Goal: Information Seeking & Learning: Learn about a topic

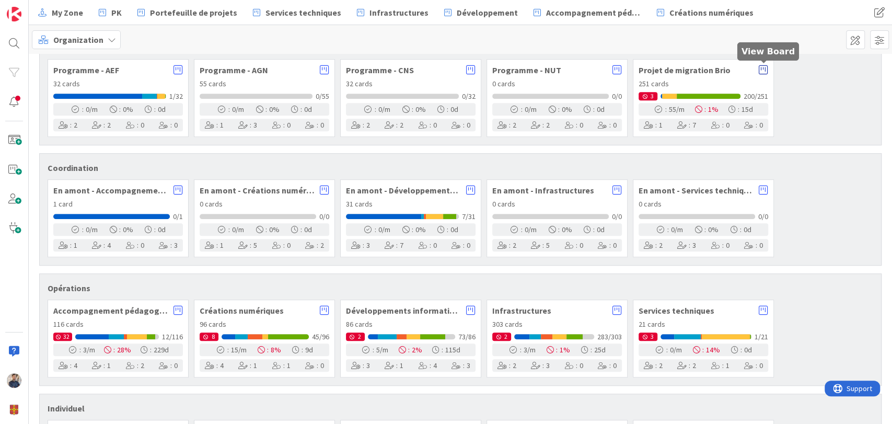
click at [765, 68] on icon at bounding box center [763, 70] width 9 height 10
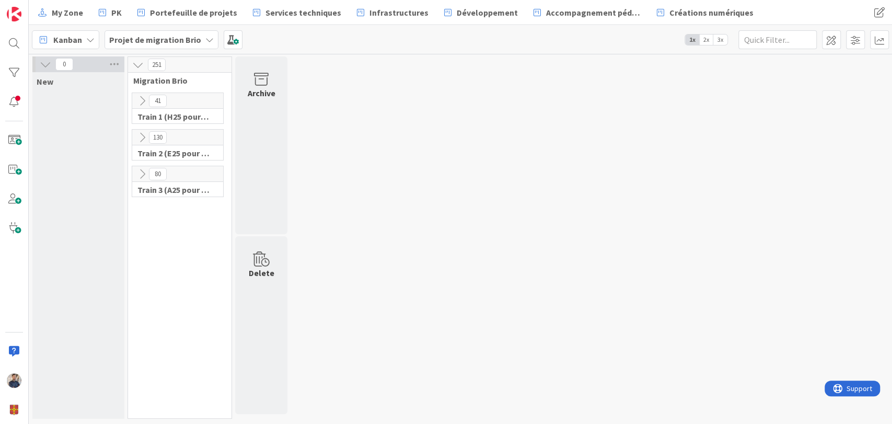
click at [141, 172] on icon at bounding box center [141, 173] width 11 height 11
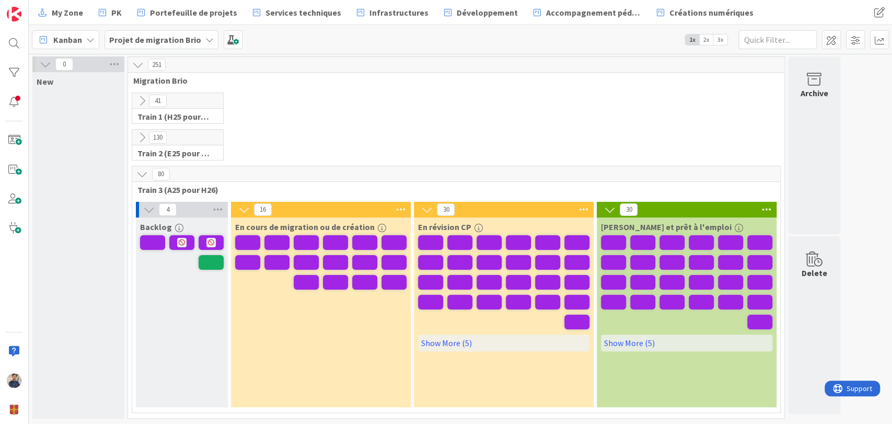
click at [140, 139] on icon at bounding box center [141, 137] width 11 height 11
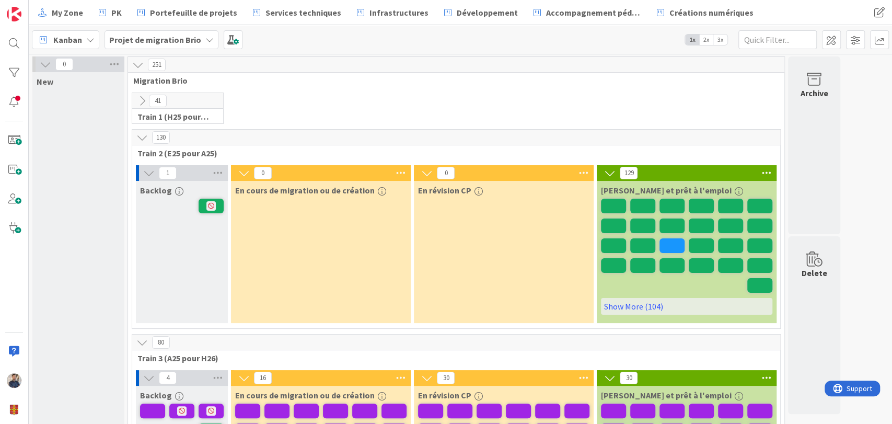
click at [141, 99] on icon at bounding box center [141, 100] width 11 height 11
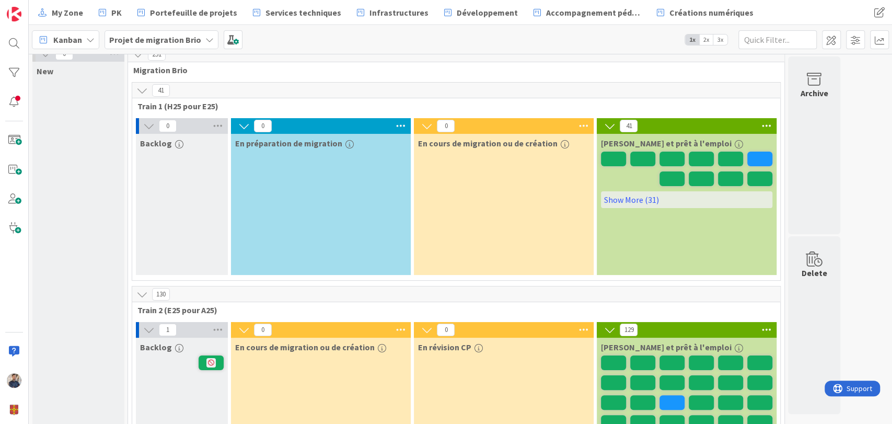
scroll to position [13, 0]
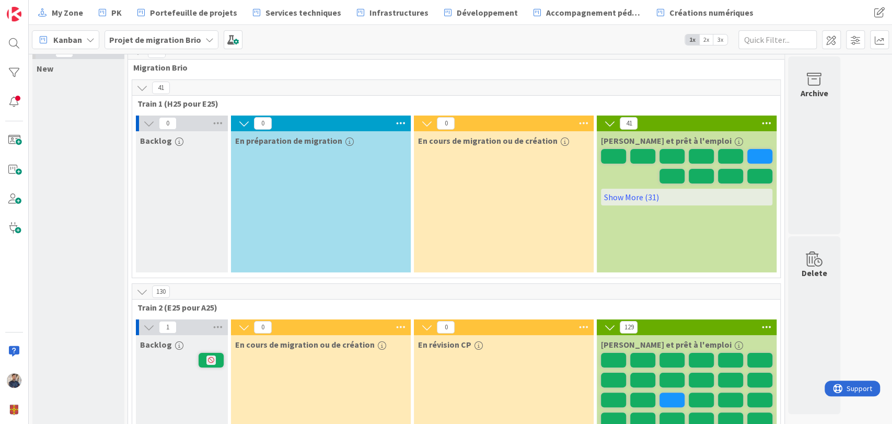
click at [143, 89] on icon at bounding box center [141, 87] width 11 height 11
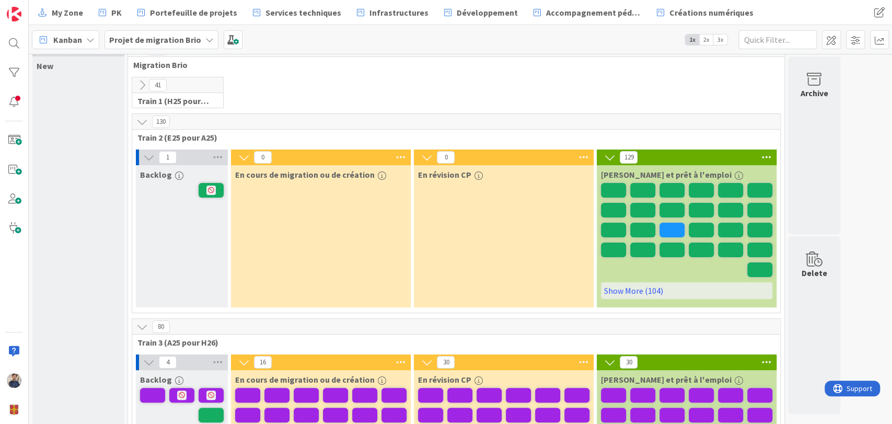
scroll to position [15, 0]
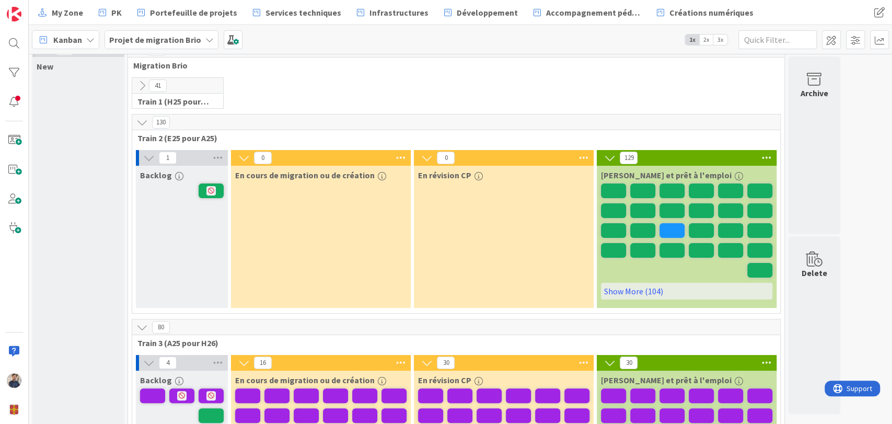
click at [141, 121] on icon at bounding box center [141, 122] width 11 height 11
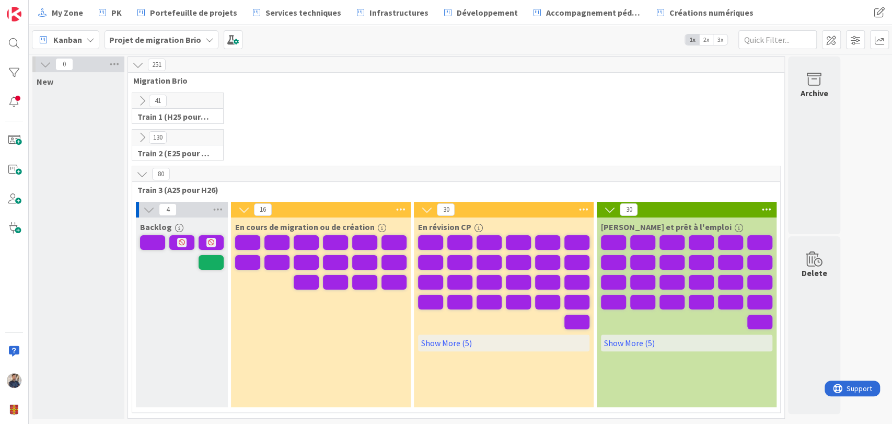
scroll to position [0, 0]
click at [83, 36] on div "Kanban" at bounding box center [65, 39] width 67 height 19
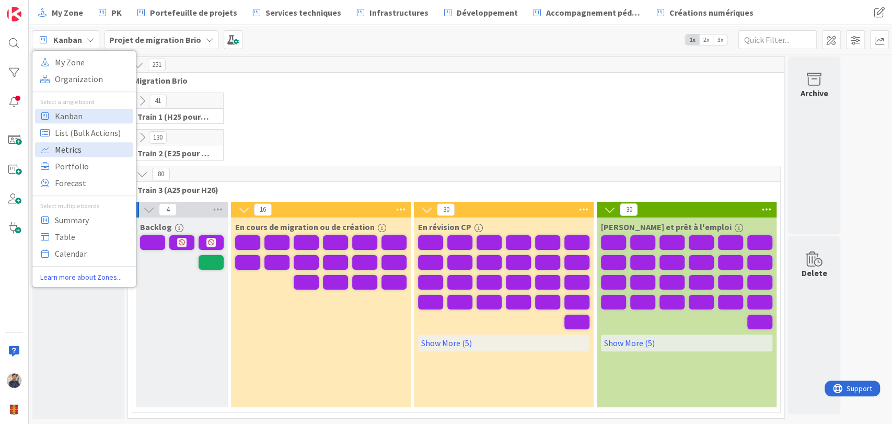
click at [94, 149] on span "Metrics" at bounding box center [92, 150] width 75 height 16
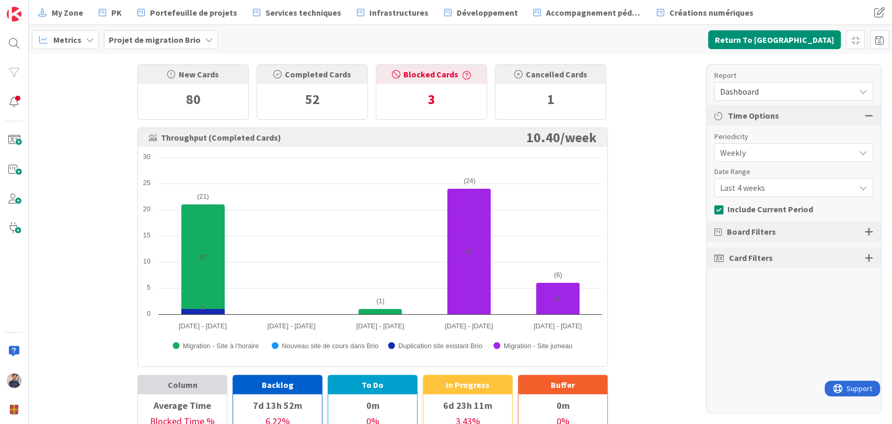
click at [765, 160] on span "Last 4 weeks" at bounding box center [785, 152] width 130 height 15
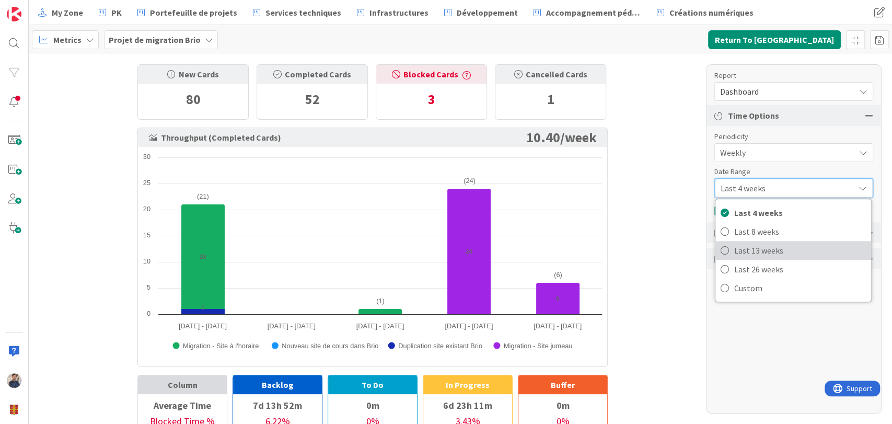
click at [773, 248] on span "Last 13 weeks" at bounding box center [800, 250] width 132 height 16
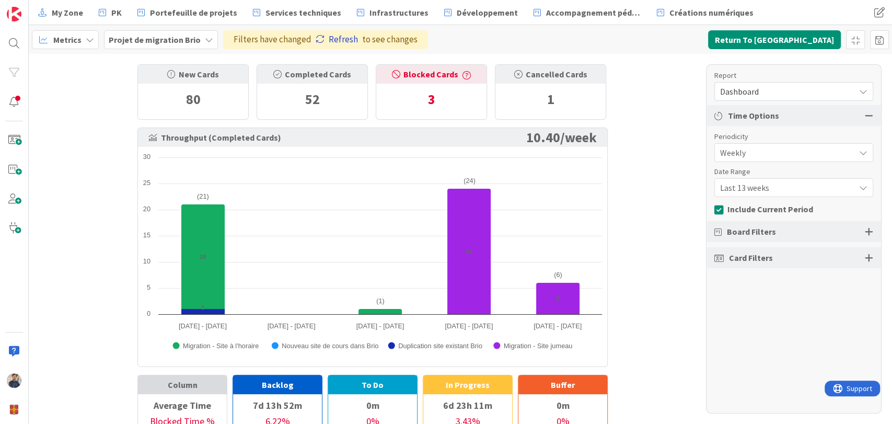
click at [340, 37] on link "Refresh" at bounding box center [337, 40] width 42 height 14
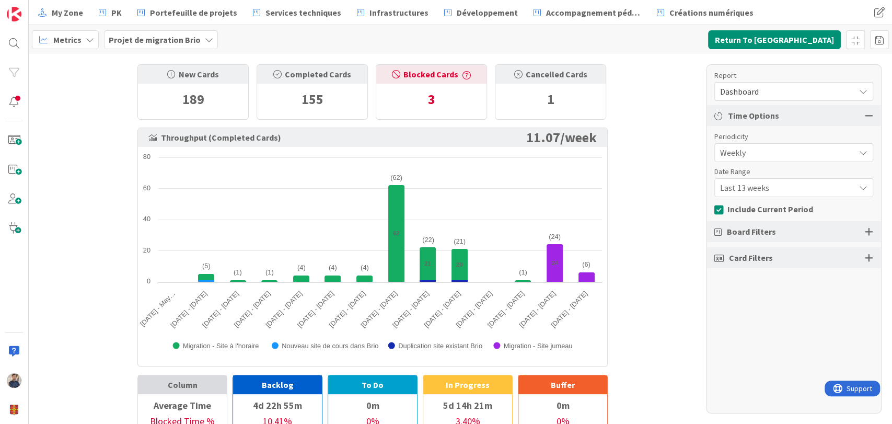
click at [787, 160] on span "Last 13 weeks" at bounding box center [785, 152] width 130 height 15
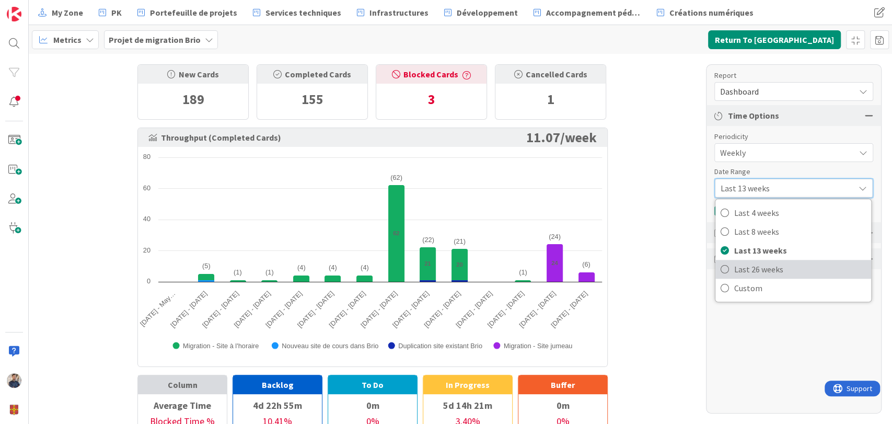
click at [780, 273] on span "Last 26 weeks" at bounding box center [800, 269] width 132 height 16
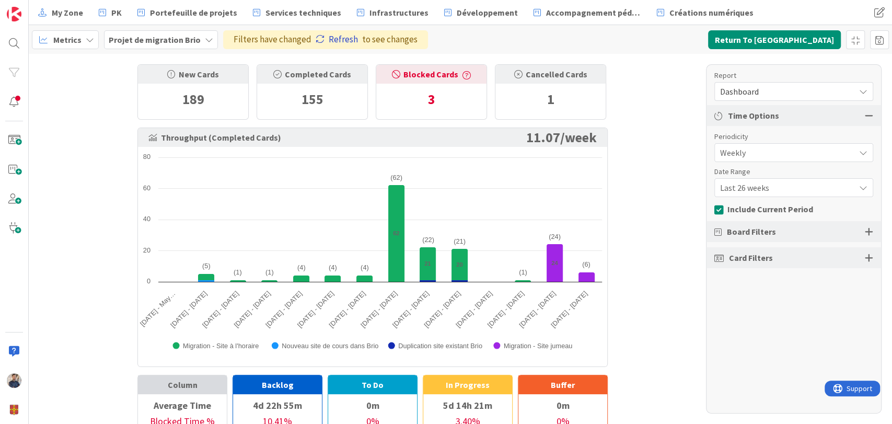
click at [330, 37] on link "Refresh" at bounding box center [337, 40] width 42 height 14
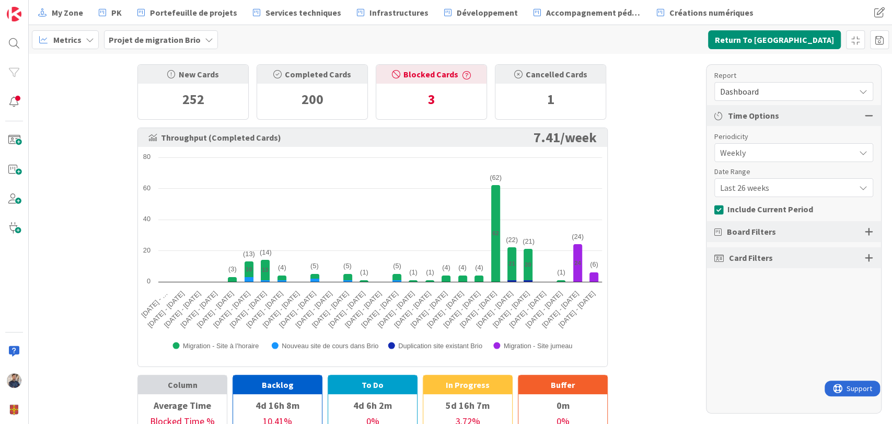
scroll to position [19, 0]
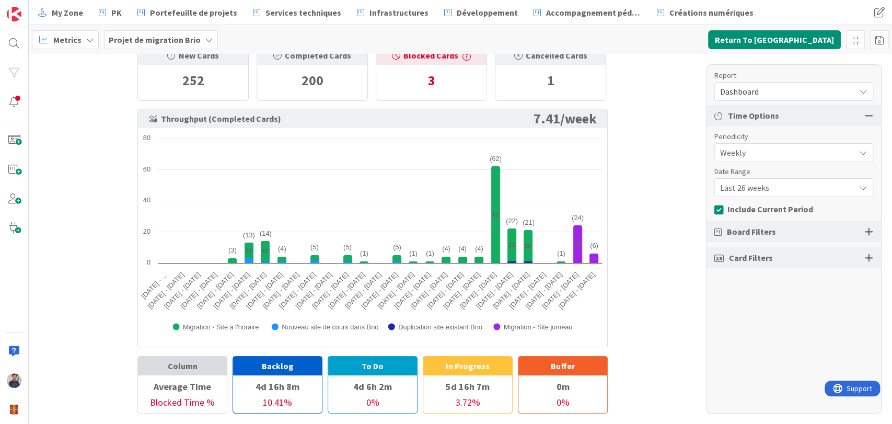
click at [787, 92] on span "Dashboard" at bounding box center [785, 91] width 130 height 15
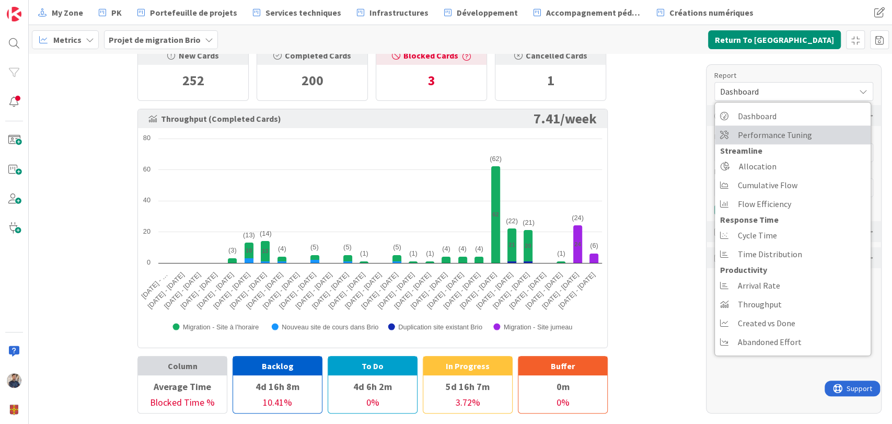
click at [777, 136] on span "Performance Tuning" at bounding box center [775, 135] width 74 height 16
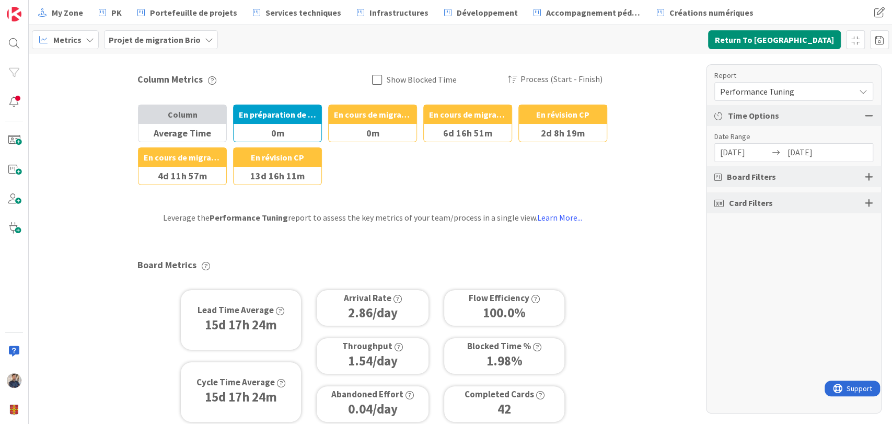
click at [375, 78] on icon at bounding box center [379, 79] width 15 height 11
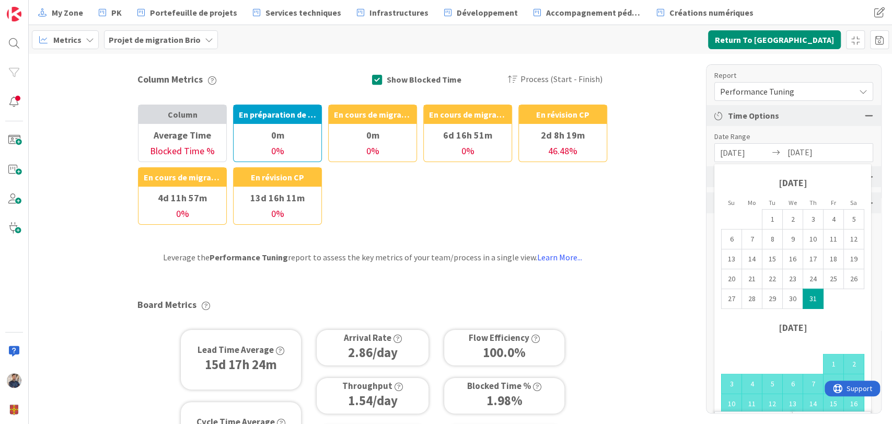
click at [730, 146] on input "[DATE]" at bounding box center [745, 153] width 50 height 18
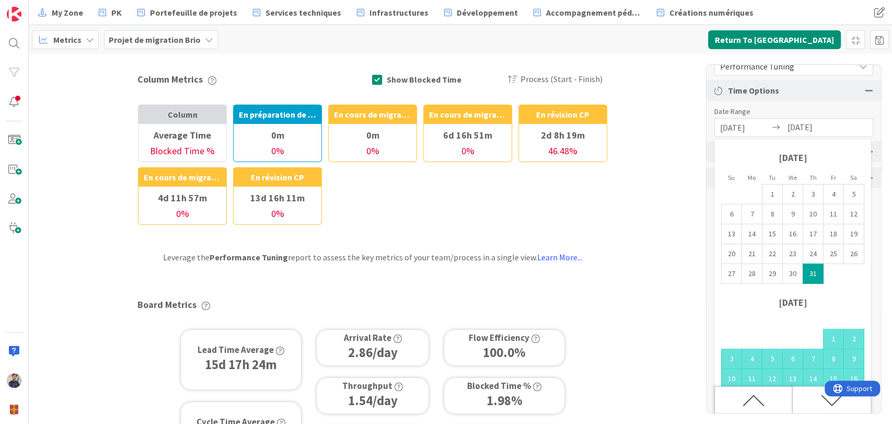
click at [757, 407] on icon "Move backward to switch to the previous month." at bounding box center [754, 400] width 22 height 22
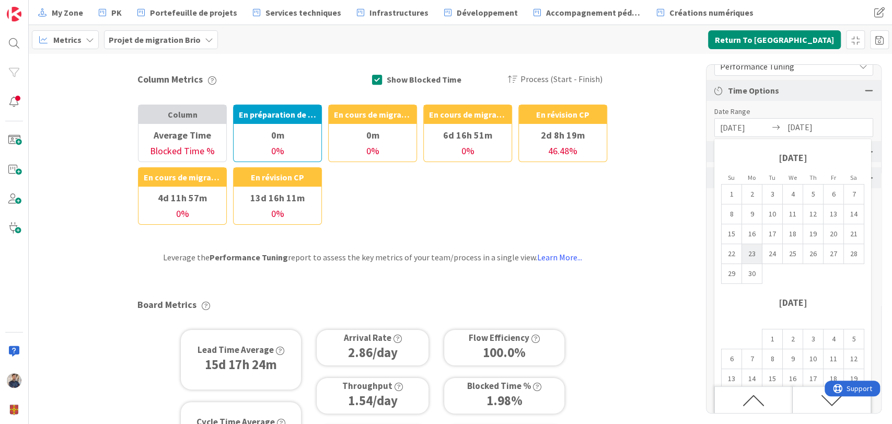
click at [753, 252] on td "23" at bounding box center [752, 254] width 20 height 20
type input "[DATE]"
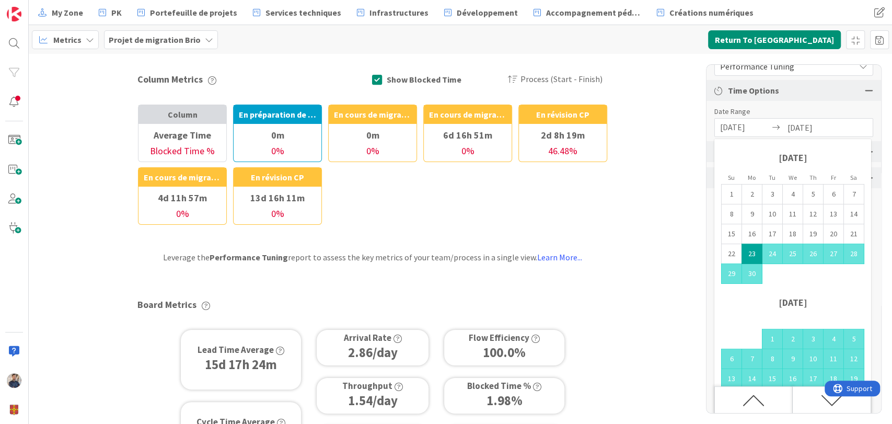
click at [830, 113] on div "Date Range" at bounding box center [788, 111] width 148 height 11
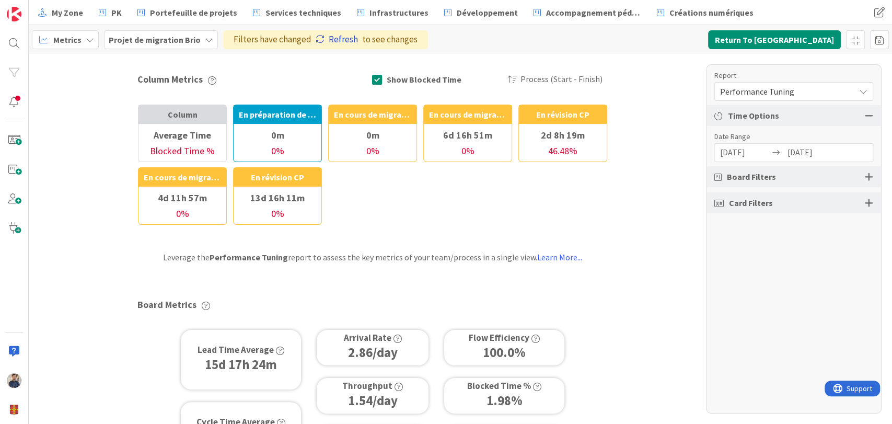
click at [328, 37] on link "Refresh" at bounding box center [337, 40] width 42 height 14
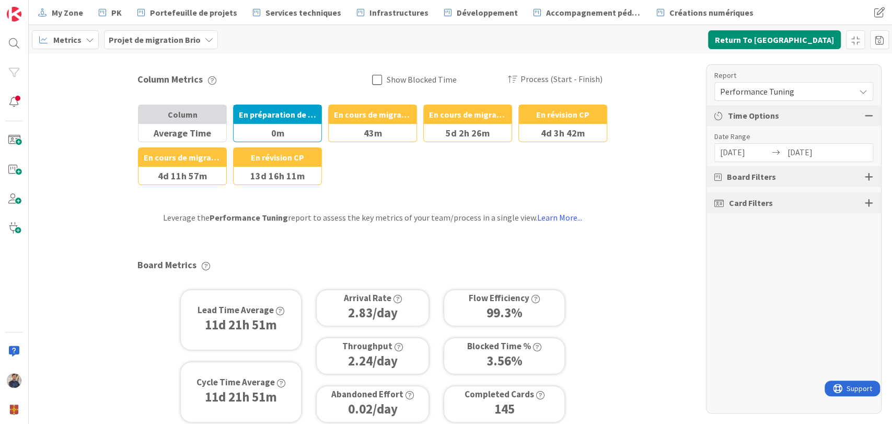
click at [766, 94] on span "Performance Tuning" at bounding box center [785, 91] width 130 height 15
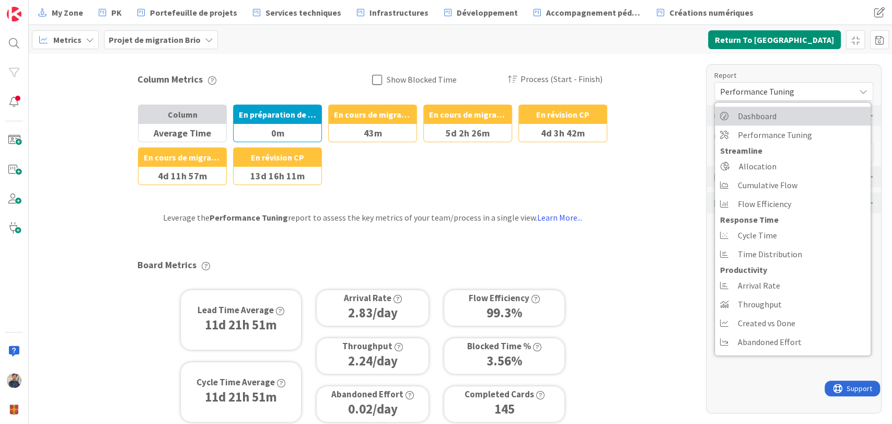
click at [761, 120] on span "Dashboard" at bounding box center [757, 116] width 39 height 16
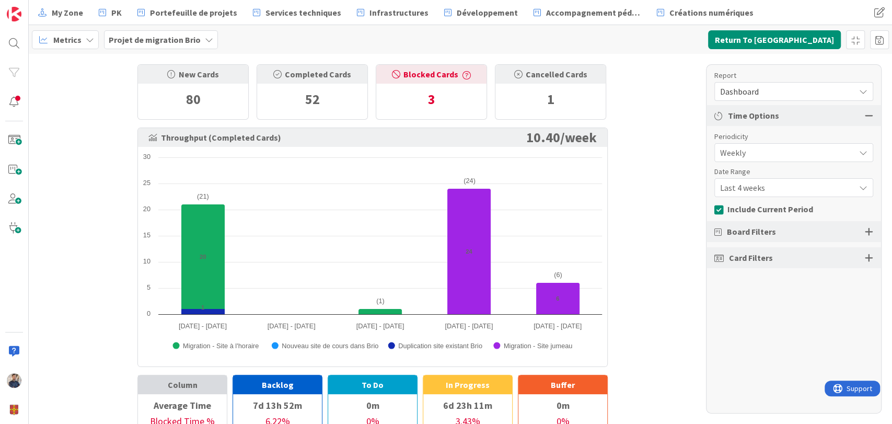
click at [788, 160] on span "Last 4 weeks" at bounding box center [785, 152] width 130 height 15
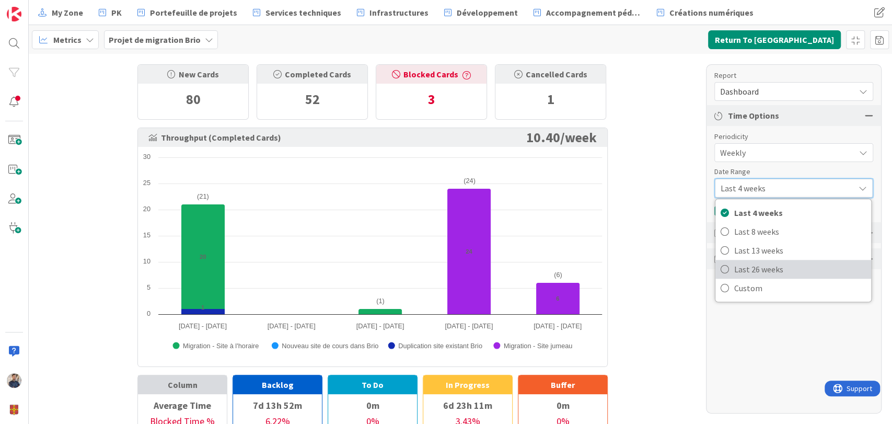
click at [785, 266] on span "Last 26 weeks" at bounding box center [800, 269] width 132 height 16
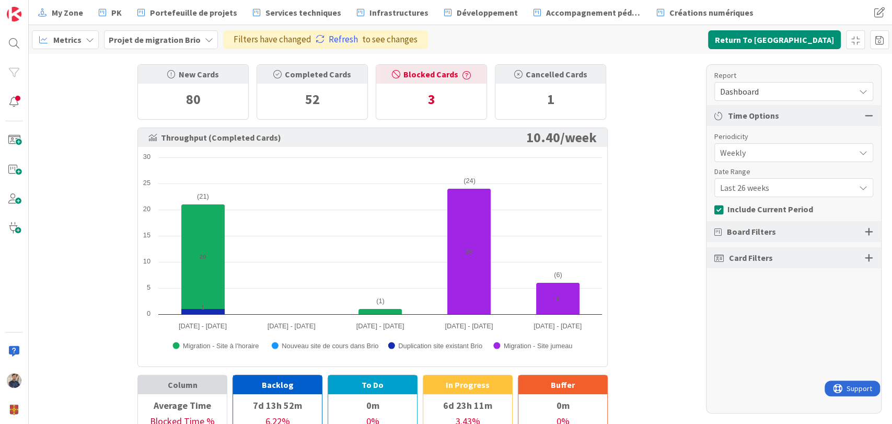
click at [330, 43] on link "Refresh" at bounding box center [337, 40] width 42 height 14
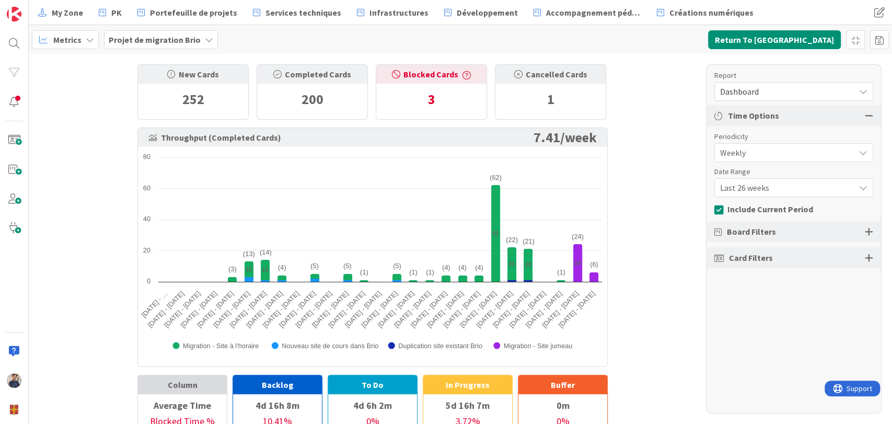
click at [795, 93] on span "Dashboard" at bounding box center [785, 91] width 130 height 15
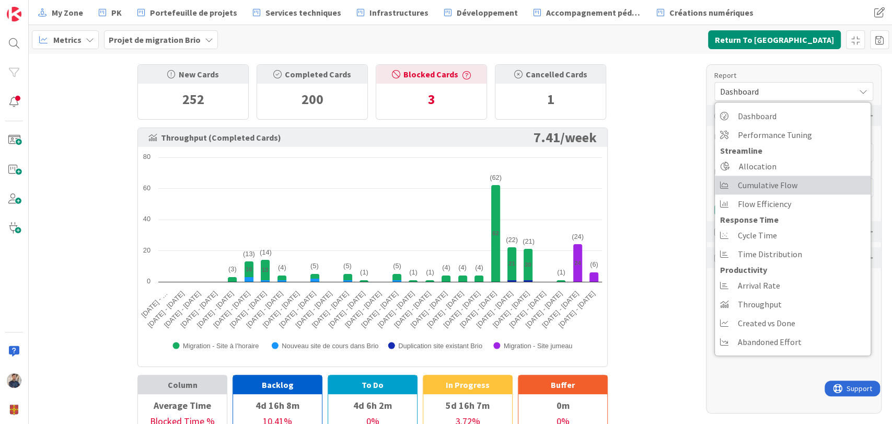
click at [784, 186] on span "Cumulative Flow" at bounding box center [768, 185] width 60 height 16
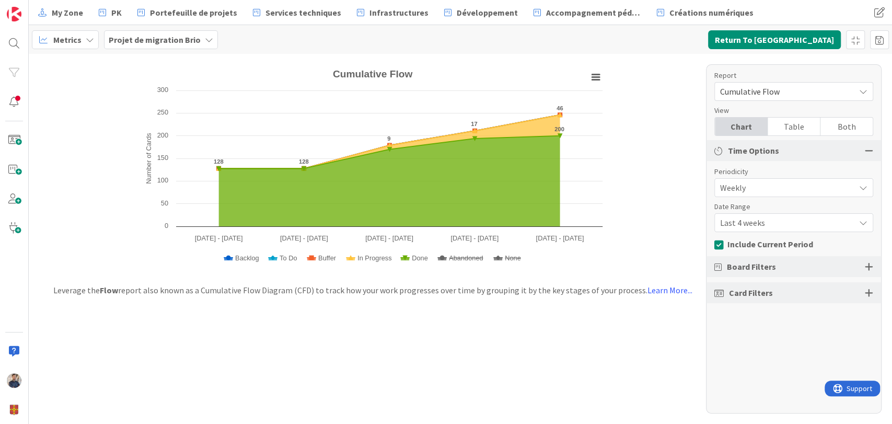
click at [777, 195] on span "Last 4 weeks" at bounding box center [785, 187] width 130 height 15
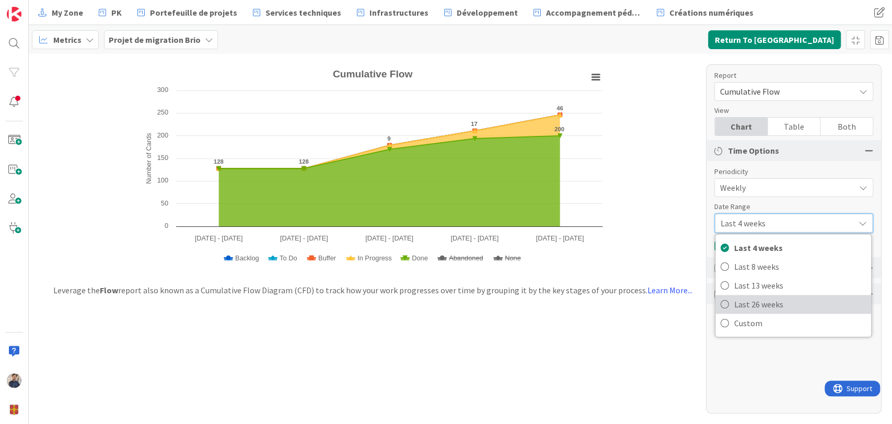
click at [765, 305] on span "Last 26 weeks" at bounding box center [800, 304] width 132 height 16
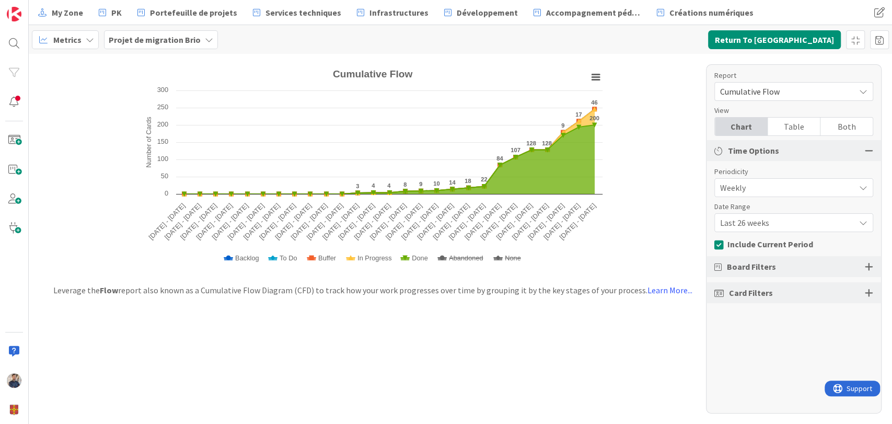
click at [718, 245] on icon at bounding box center [720, 245] width 13 height 10
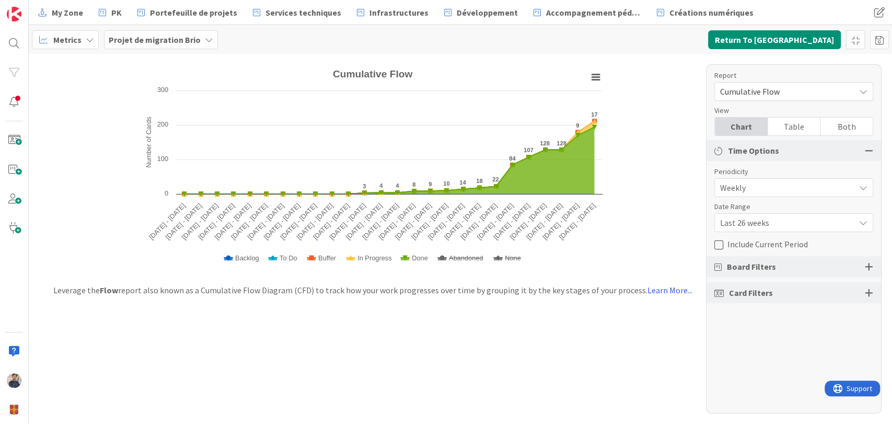
click at [650, 154] on div "Created with Highcharts 11.4.3 Number of Cards Chart context menu Cumulative Fl…" at bounding box center [460, 239] width 863 height 370
click at [762, 195] on span "Last 26 weeks" at bounding box center [785, 187] width 130 height 15
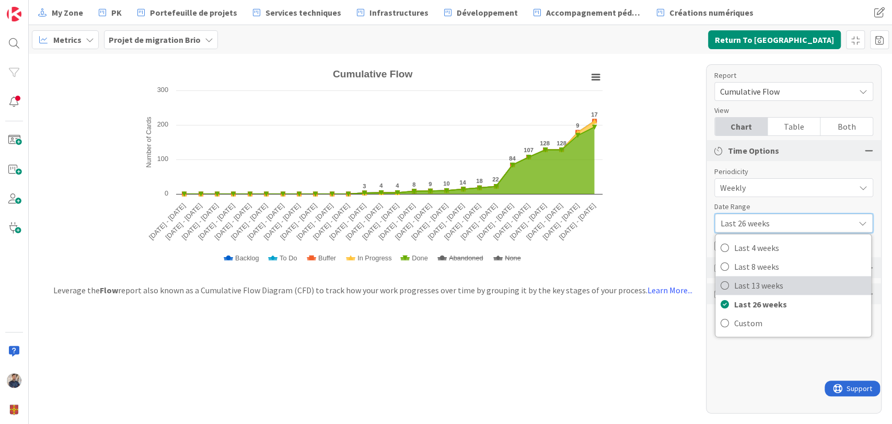
click at [773, 282] on span "Last 13 weeks" at bounding box center [800, 285] width 132 height 16
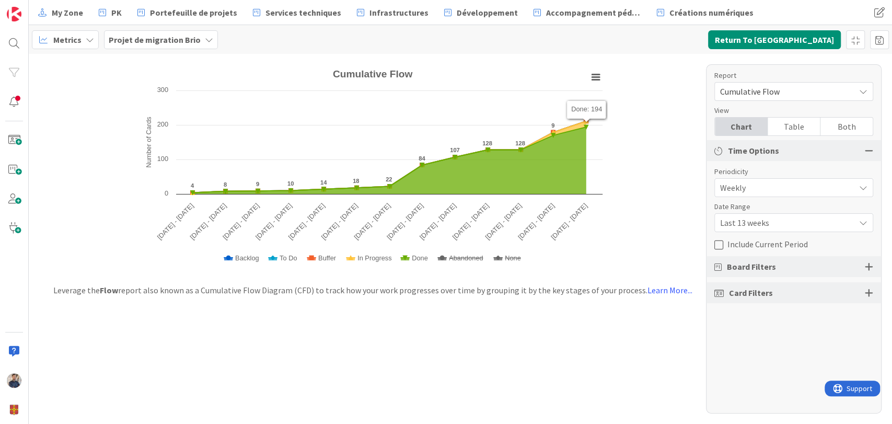
click at [660, 147] on div "Created with Highcharts 11.4.3 Number of Cards Chart context menu Cumulative Fl…" at bounding box center [460, 239] width 863 height 370
click at [400, 351] on div "Created with Highcharts 11.4.3 Number of Cards Chart context menu Cumulative Fl…" at bounding box center [460, 239] width 863 height 370
click at [464, 340] on div "Created with Highcharts 11.4.3 Number of Cards Chart context menu Cumulative Fl…" at bounding box center [460, 239] width 863 height 370
click at [288, 348] on div "Created with Highcharts 11.4.3 Number of Cards Chart context menu Cumulative Fl…" at bounding box center [460, 239] width 863 height 370
